Goal: Task Accomplishment & Management: Complete application form

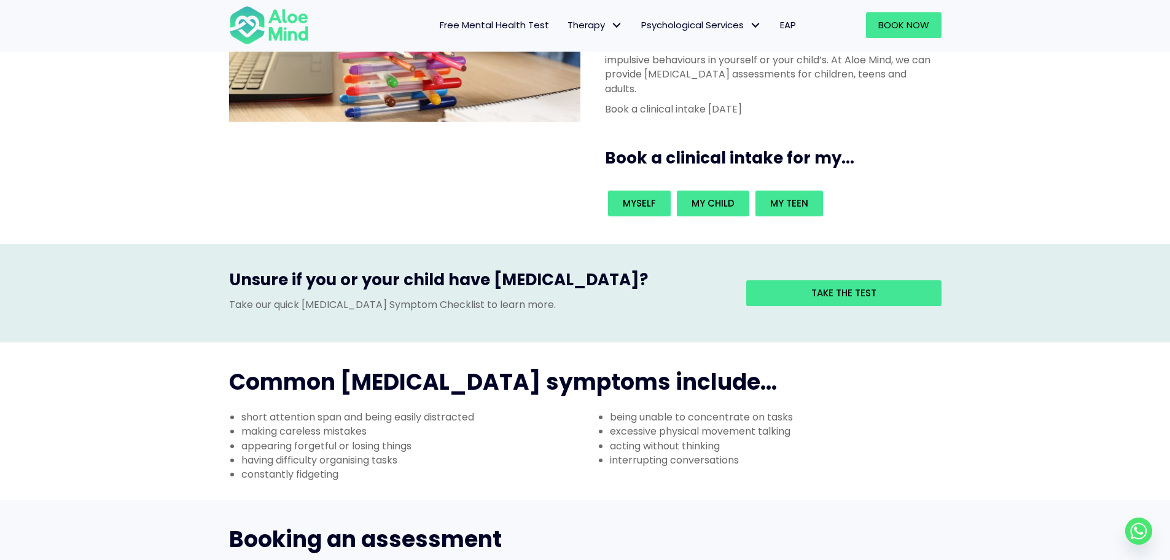
scroll to position [184, 0]
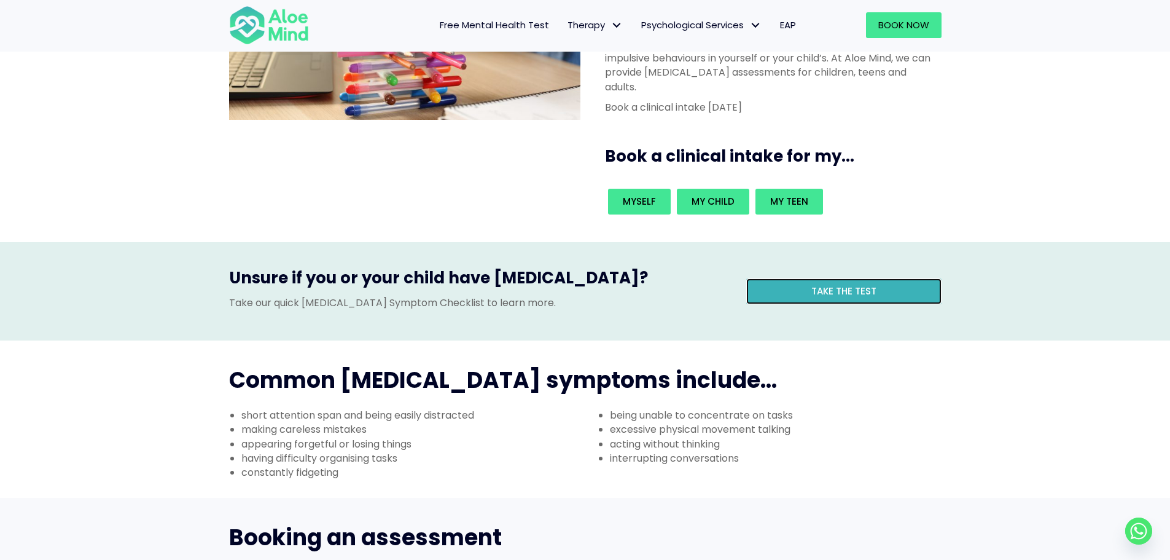
click at [847, 278] on link "Take the test" at bounding box center [843, 291] width 195 height 26
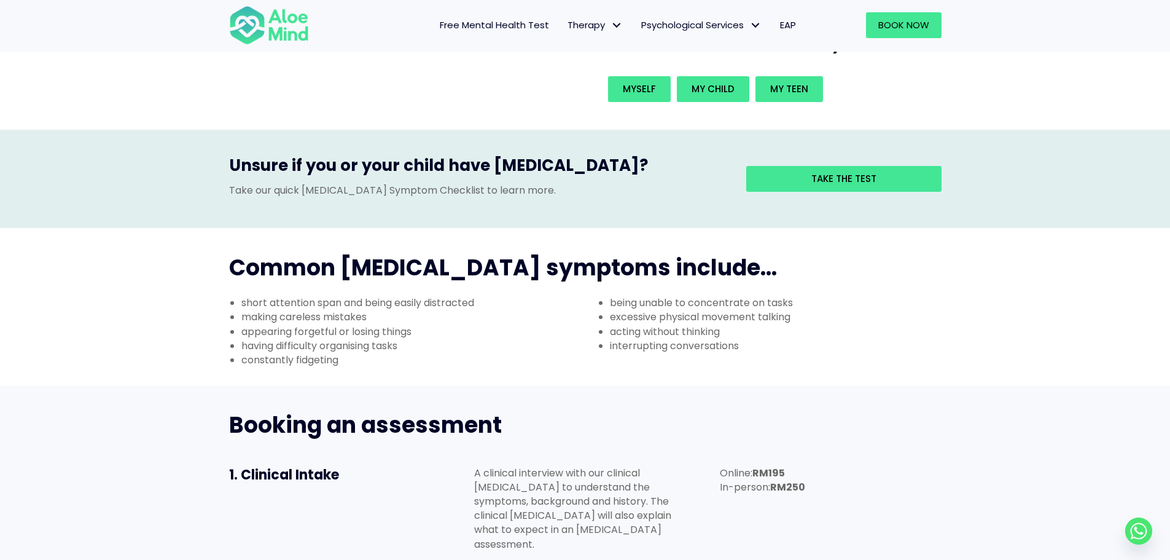
scroll to position [184, 0]
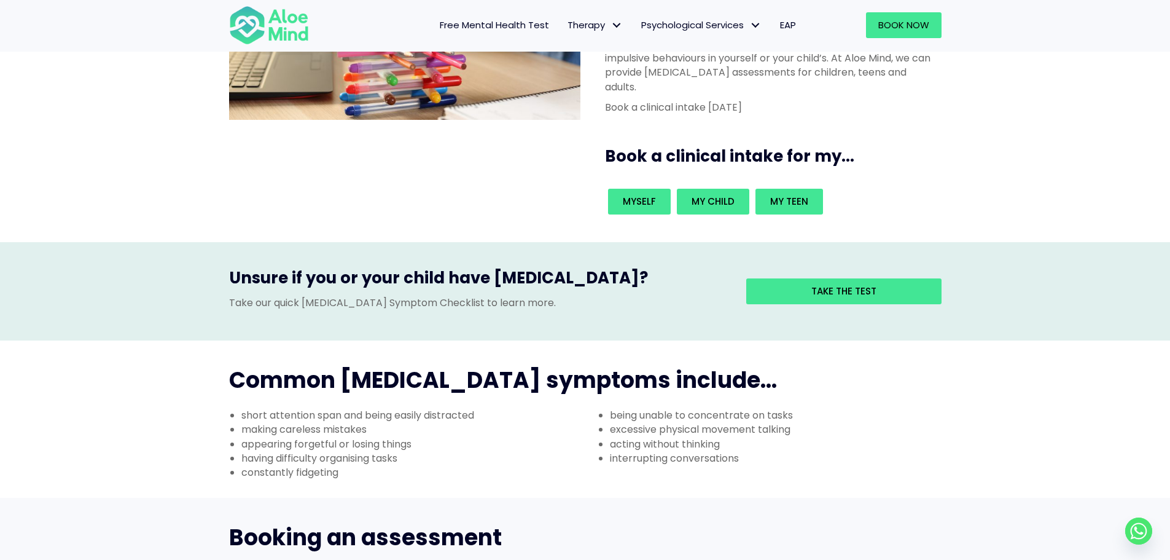
click at [818, 267] on div "Take the test" at bounding box center [835, 291] width 214 height 49
click at [821, 284] on span "Take the test" at bounding box center [844, 290] width 65 height 13
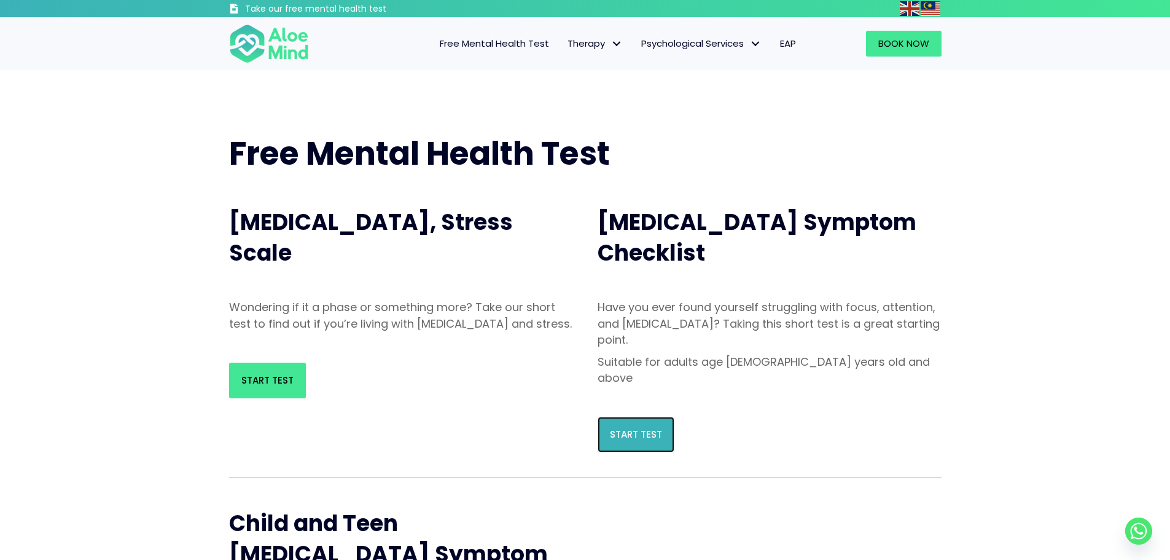
click at [656, 417] on link "Start Test" at bounding box center [636, 435] width 77 height 36
